Goal: Task Accomplishment & Management: Use online tool/utility

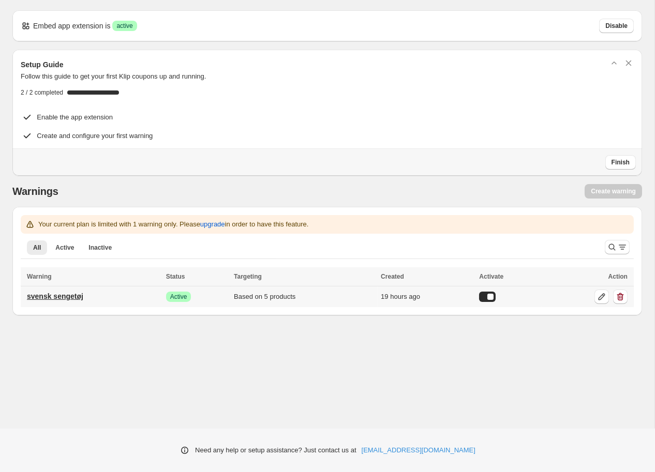
click at [88, 296] on link "svensk sengetøj" at bounding box center [55, 296] width 69 height 17
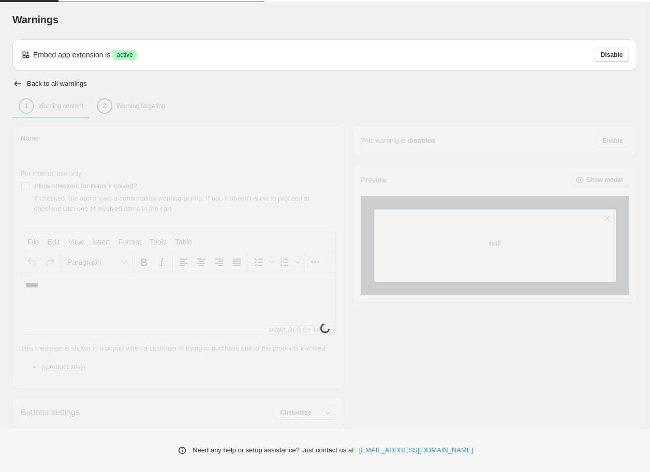
type input "**********"
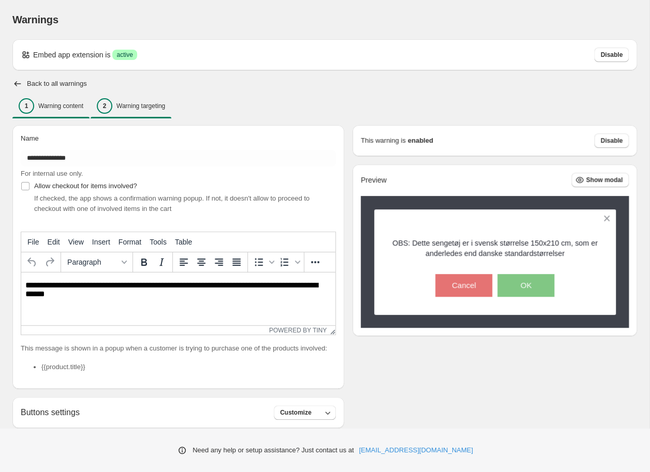
click at [139, 105] on p "Warning targeting" at bounding box center [140, 106] width 49 height 8
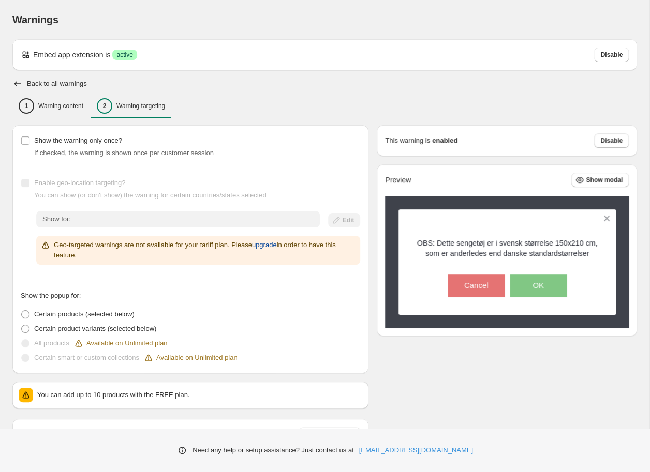
click at [277, 243] on span "upgrade" at bounding box center [264, 245] width 25 height 10
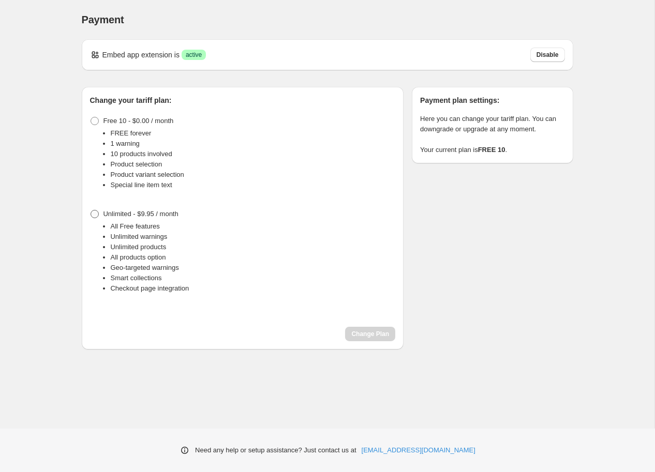
click at [137, 216] on span "Unlimited - $9.95 / month" at bounding box center [140, 214] width 75 height 8
click at [375, 329] on button "Change Plan" at bounding box center [370, 334] width 50 height 14
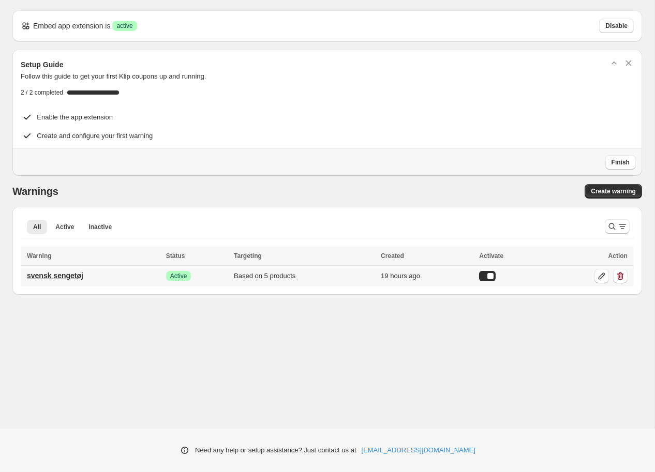
click at [79, 273] on p "svensk sengetøj" at bounding box center [55, 275] width 56 height 10
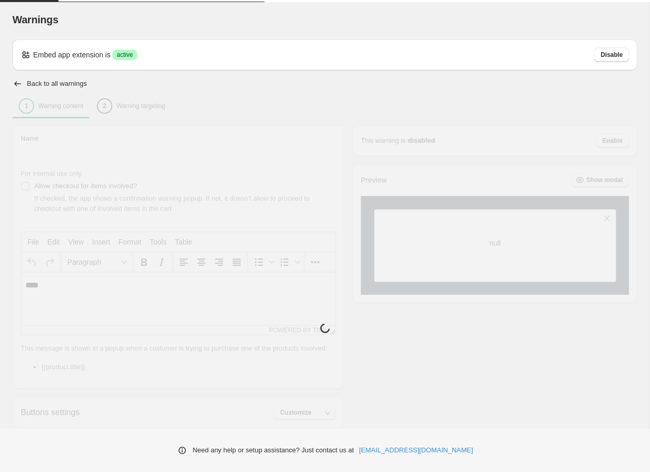
type input "**********"
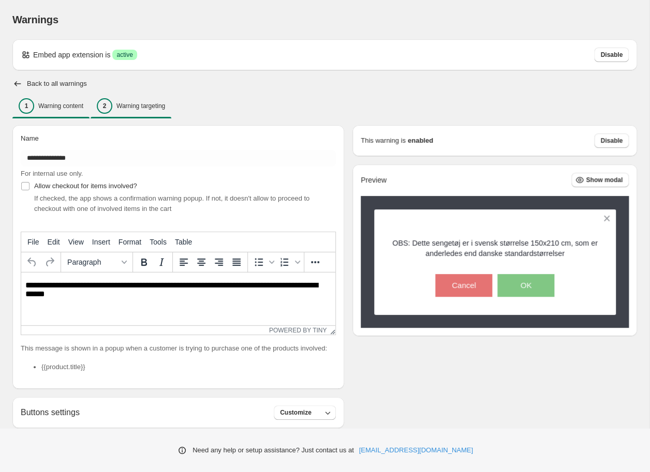
click at [164, 110] on p "Warning targeting" at bounding box center [140, 106] width 49 height 8
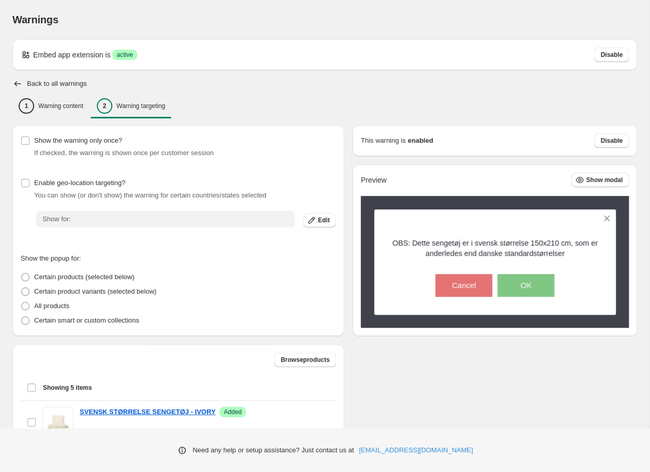
click at [94, 224] on div "Warnings Settings Payment Help Skip to content Warnings. This page is ready War…" at bounding box center [325, 363] width 650 height 726
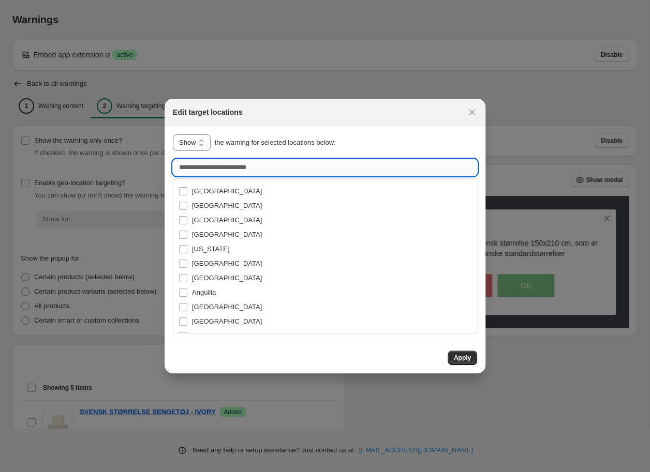
click at [219, 167] on input ":r13:" at bounding box center [325, 167] width 304 height 17
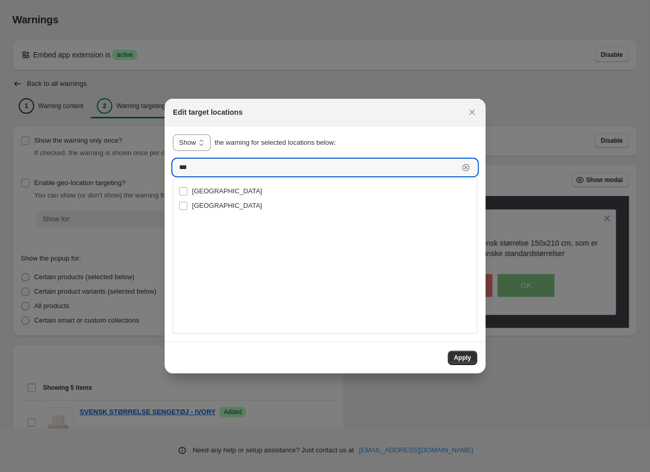
type input "***"
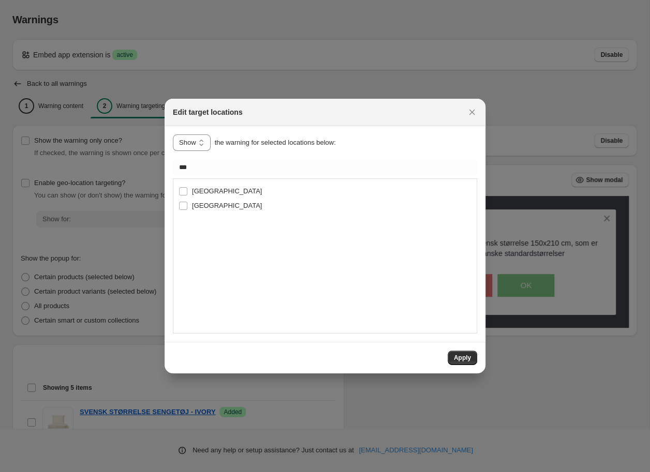
click at [220, 189] on div "Denmark" at bounding box center [324, 191] width 293 height 14
click at [190, 192] on label "Denmark" at bounding box center [219, 191] width 83 height 14
type input "*******"
click at [460, 357] on span "Apply" at bounding box center [462, 358] width 17 height 8
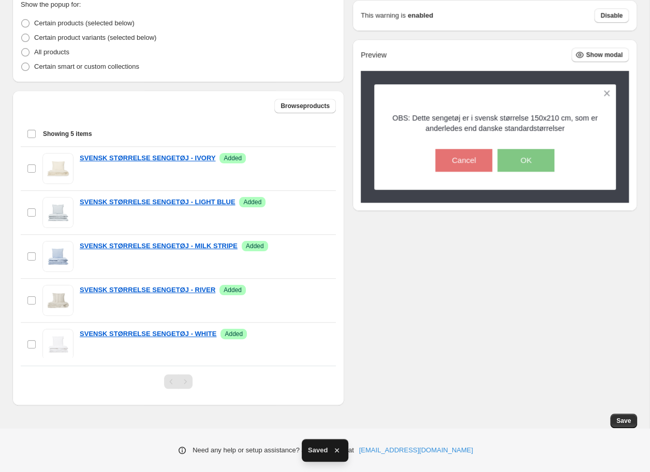
scroll to position [253, 0]
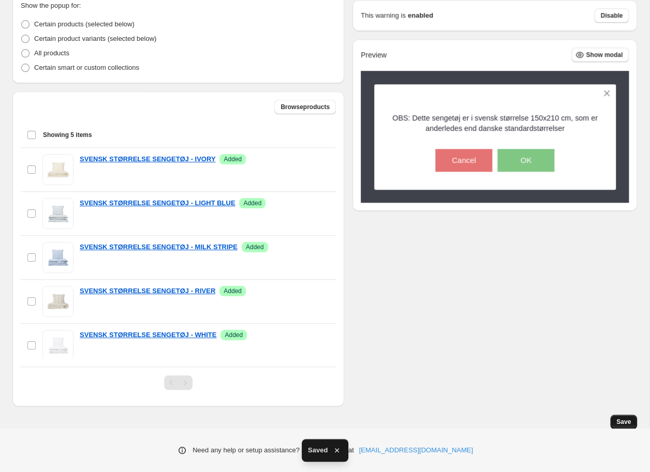
click at [624, 424] on span "Save" at bounding box center [623, 422] width 14 height 8
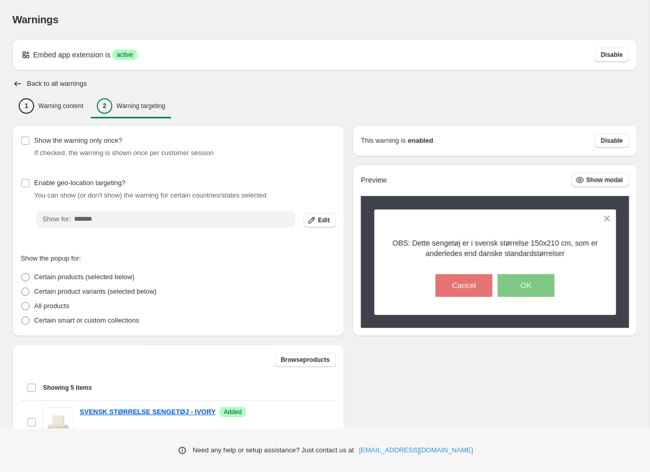
scroll to position [0, 0]
click at [48, 104] on p "Warning content" at bounding box center [60, 106] width 45 height 8
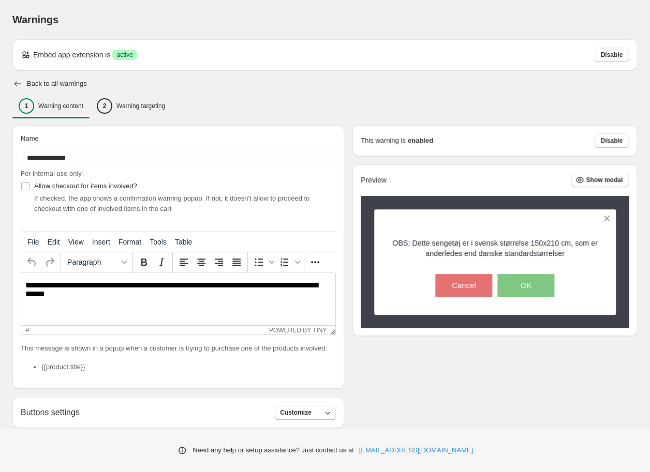
click at [16, 83] on icon "button" at bounding box center [17, 84] width 10 height 10
